Goal: Information Seeking & Learning: Learn about a topic

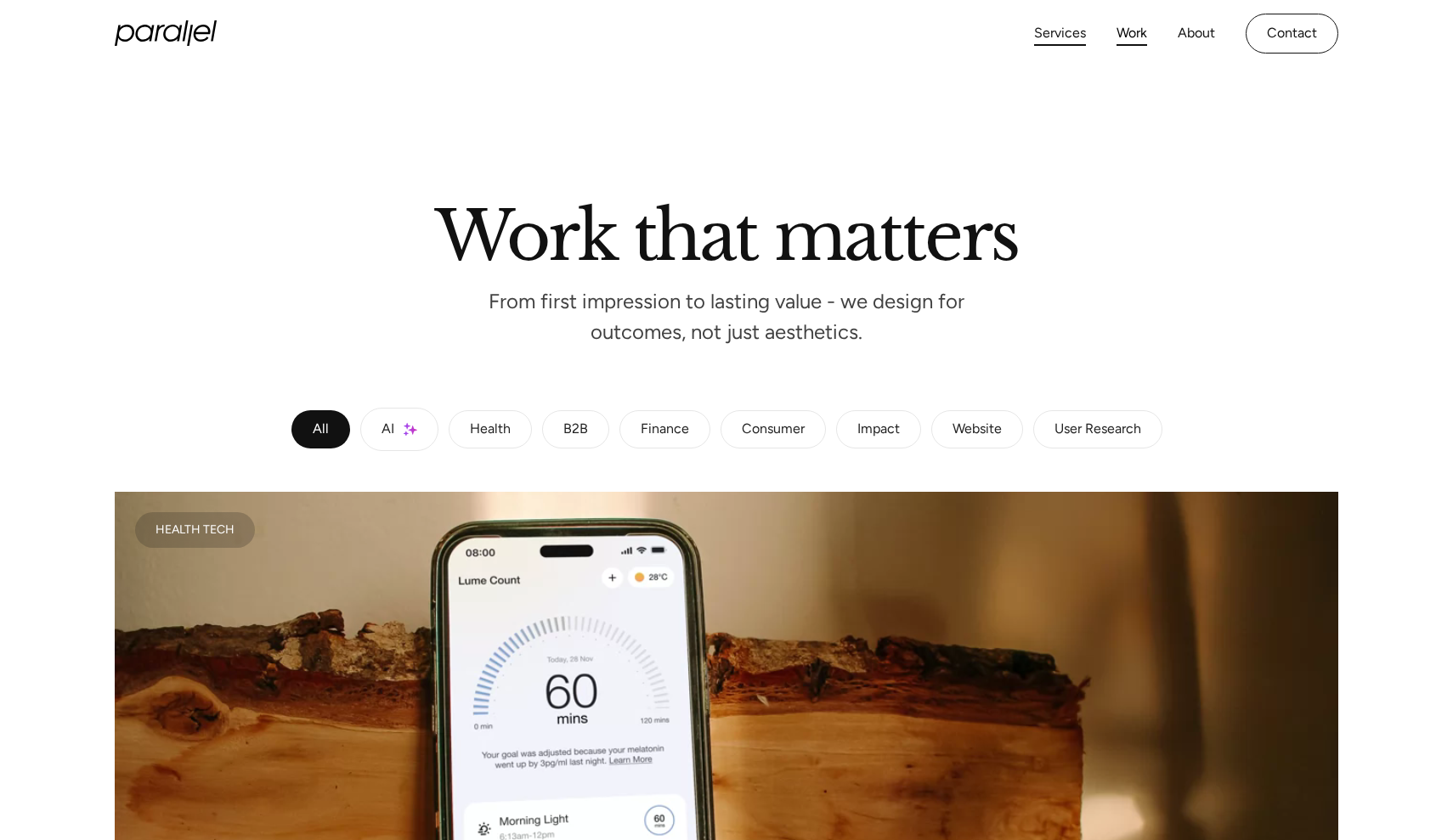
click at [1064, 34] on link "Services" at bounding box center [1060, 33] width 52 height 25
click at [405, 436] on link "AI" at bounding box center [399, 429] width 78 height 43
click at [1202, 30] on link "About" at bounding box center [1197, 33] width 38 height 25
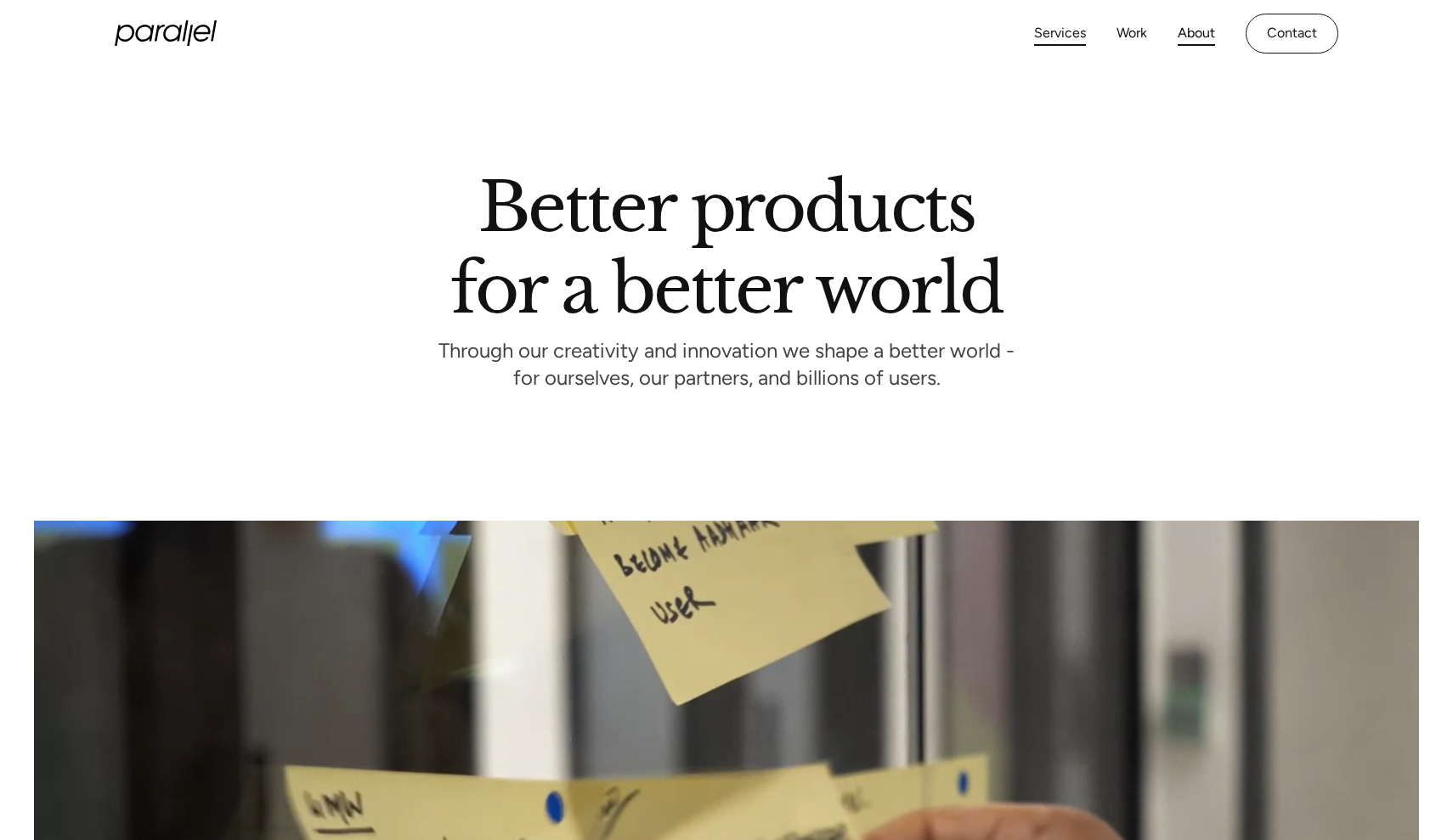
click at [1057, 31] on link "Services" at bounding box center [1060, 33] width 52 height 25
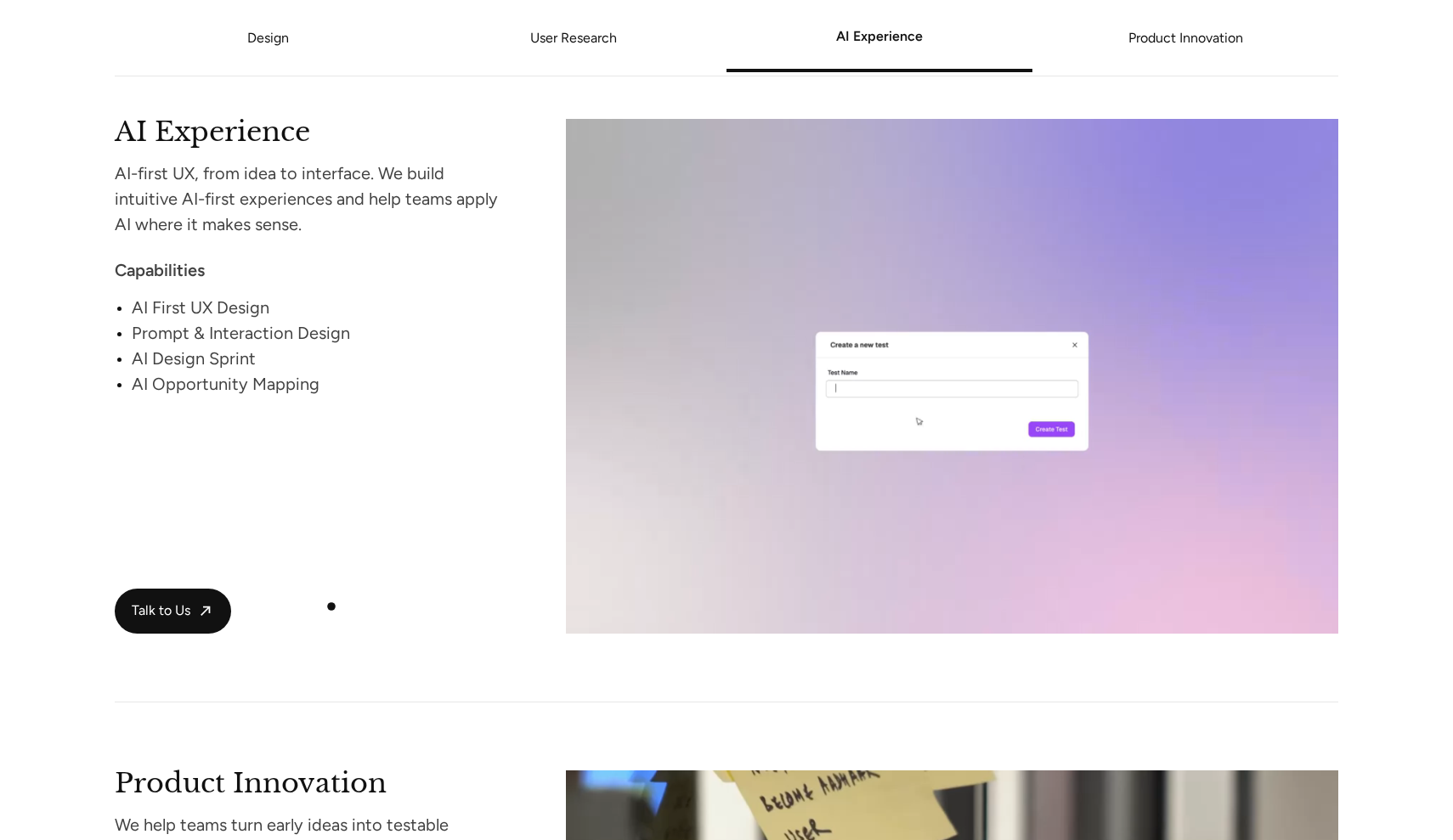
scroll to position [2901, 0]
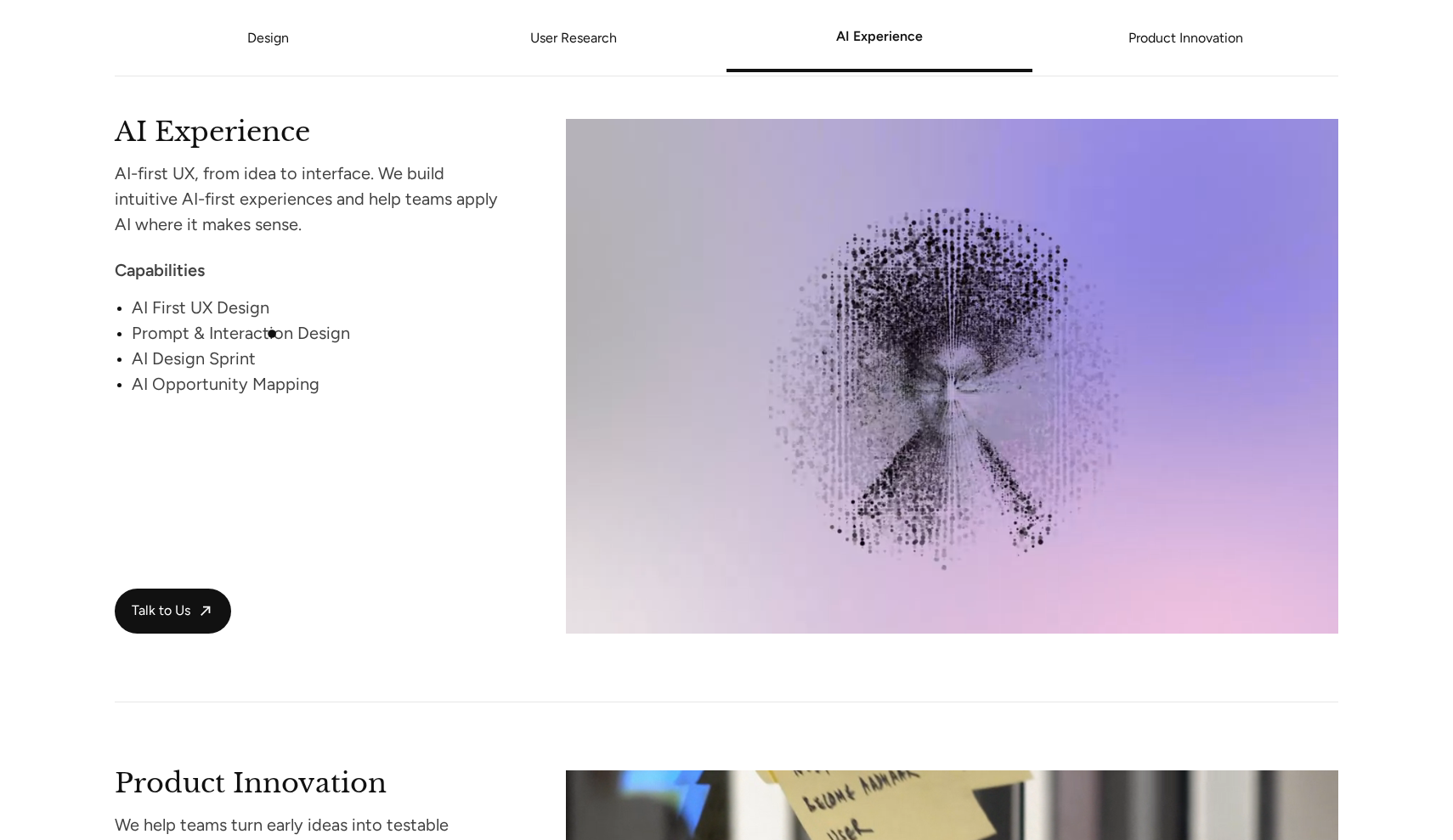
click at [272, 334] on div "Prompt & Interaction Design" at bounding box center [317, 333] width 370 height 26
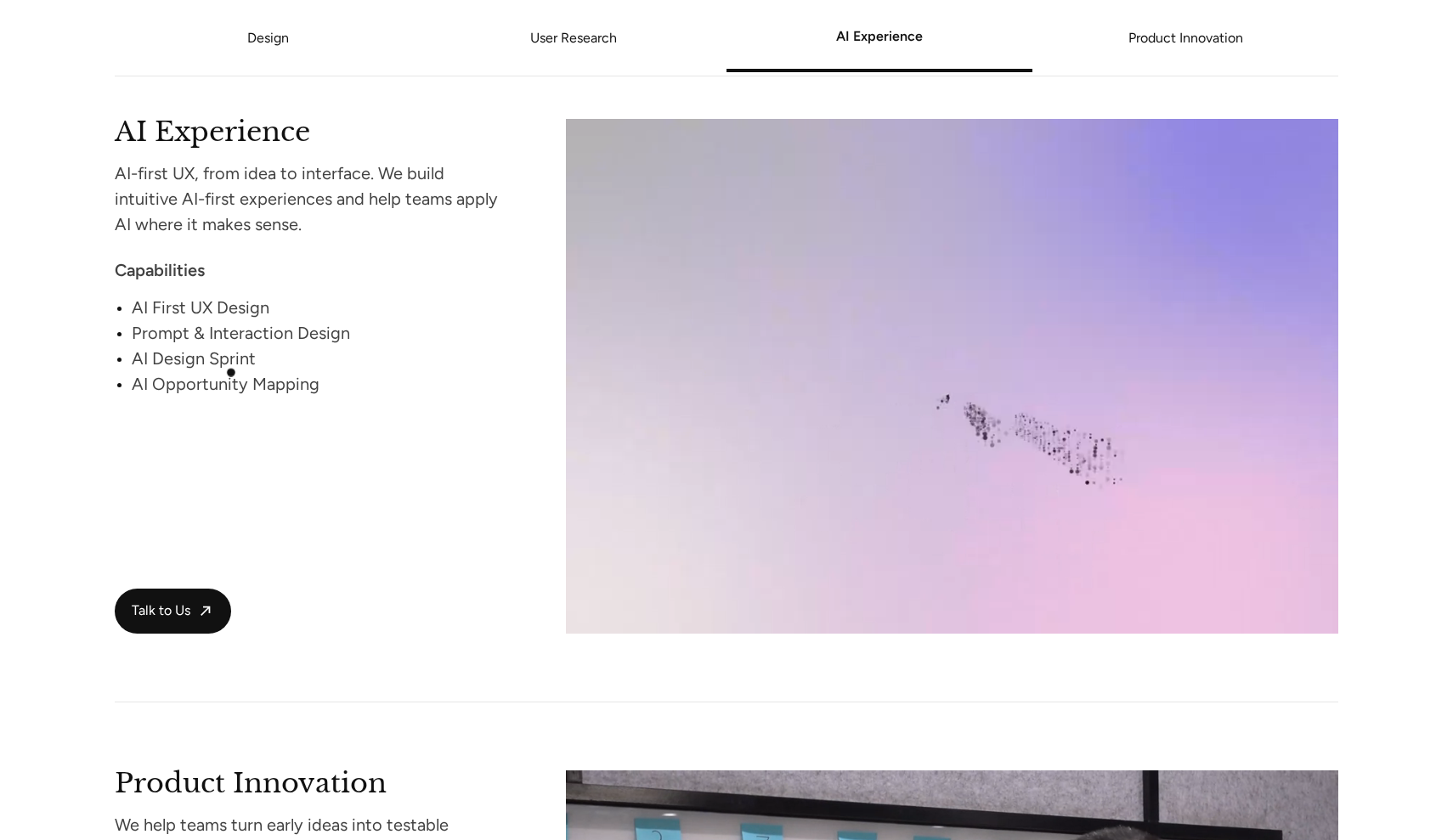
click at [231, 373] on div "AI Opportunity Mapping" at bounding box center [317, 384] width 370 height 26
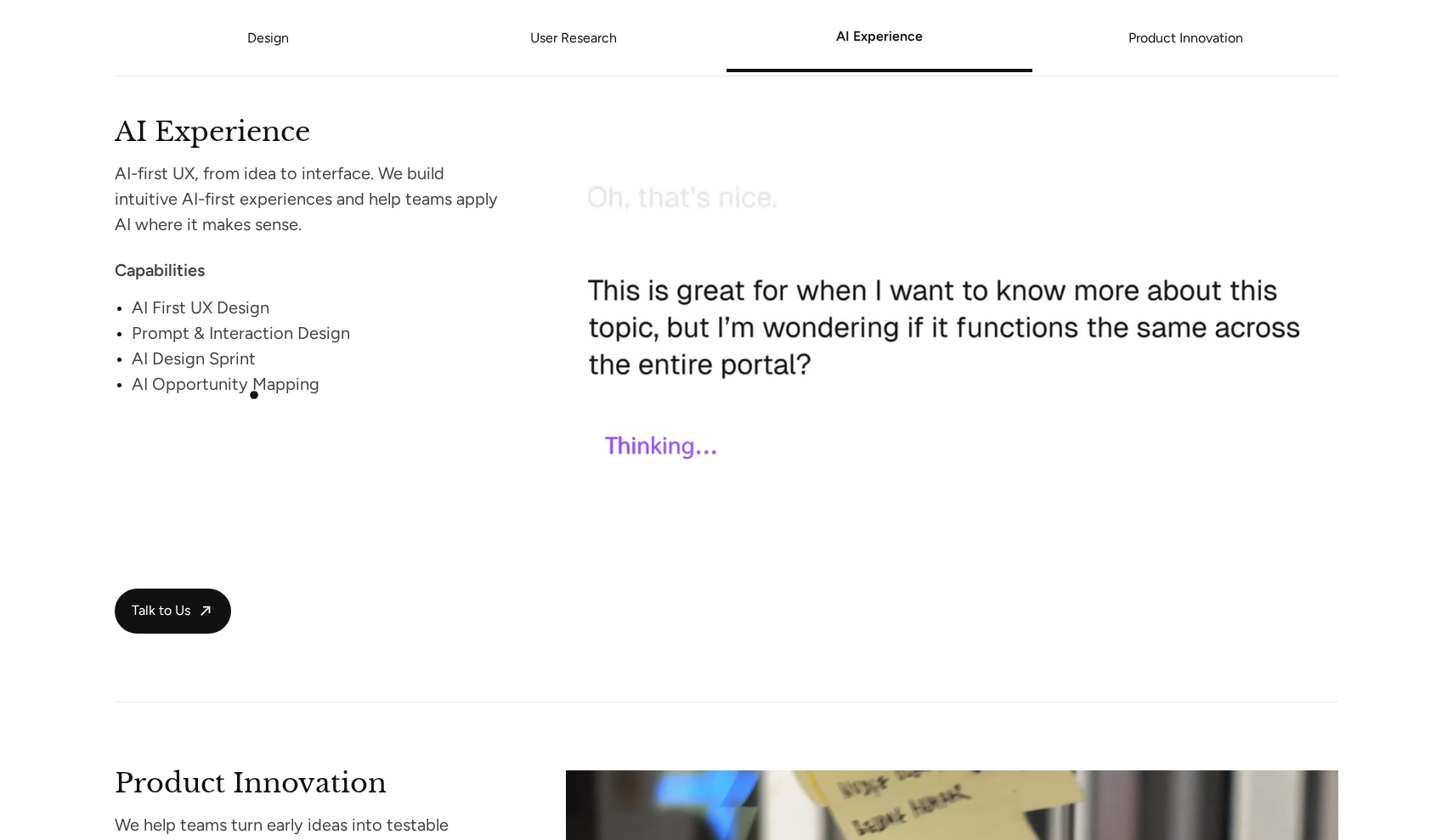
click at [255, 396] on div "AI Opportunity Mapping" at bounding box center [317, 384] width 370 height 26
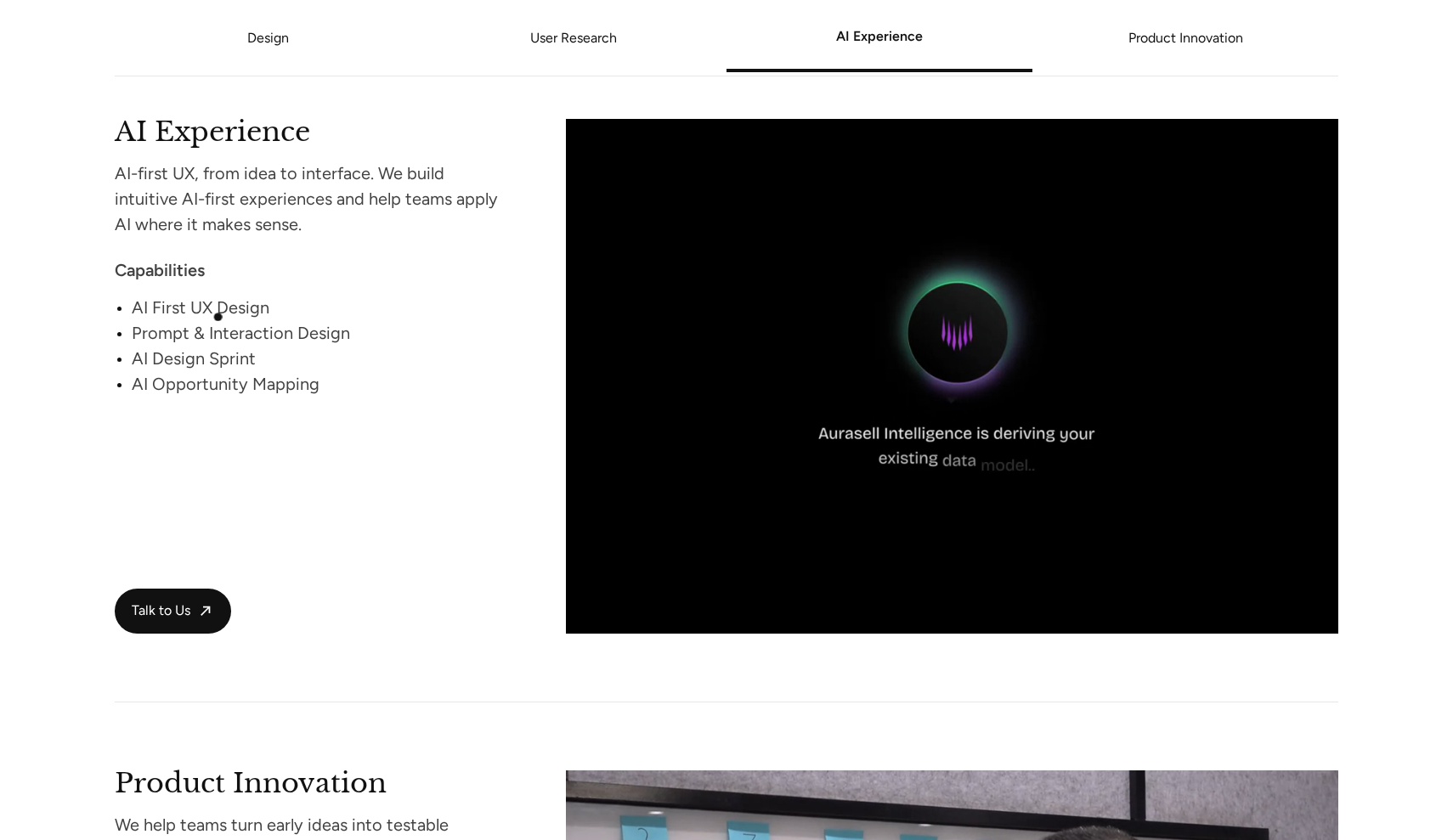
click at [218, 316] on div "AI First UX Design" at bounding box center [317, 307] width 370 height 26
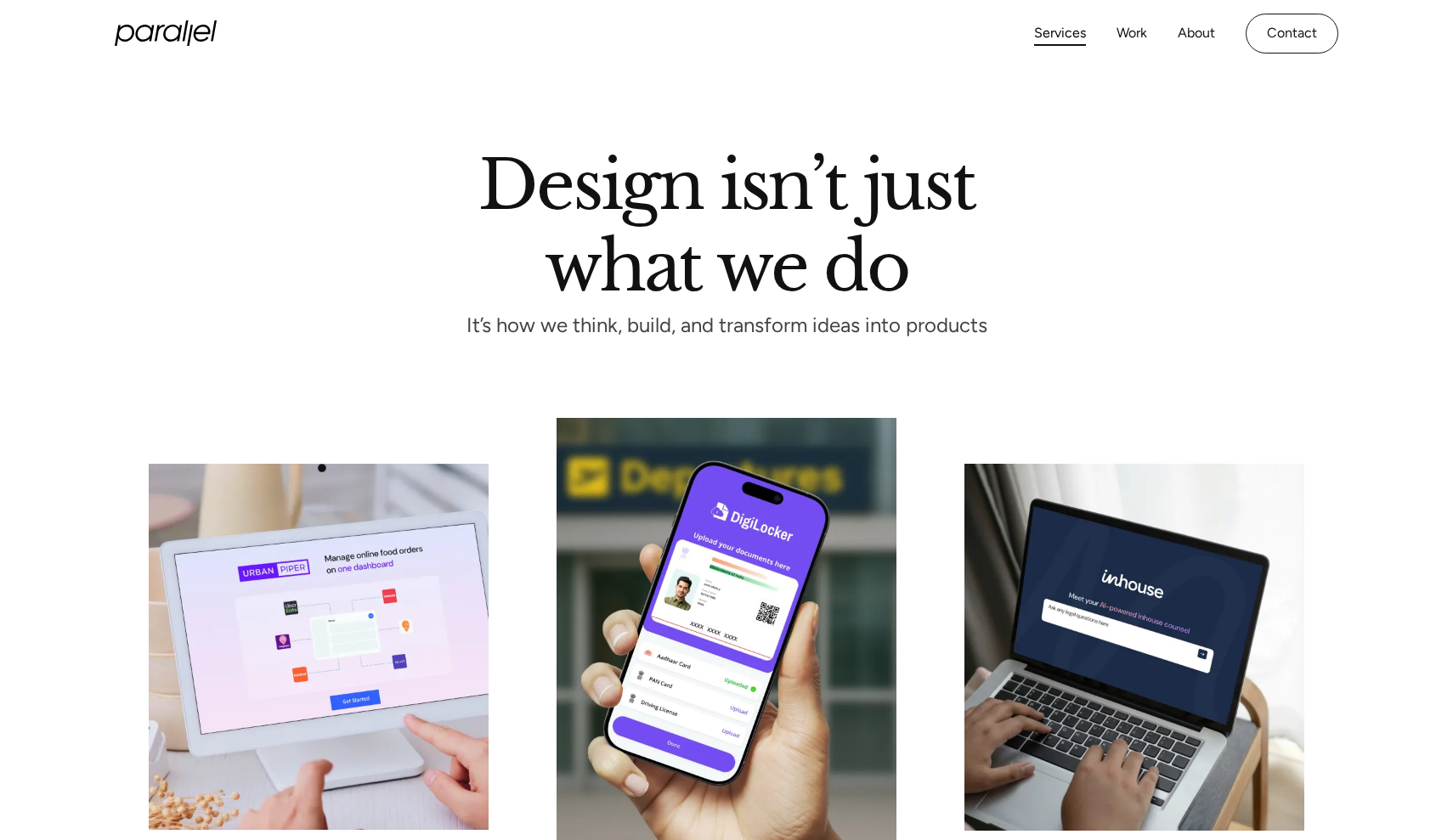
scroll to position [0, 0]
